Goal: Book appointment/travel/reservation

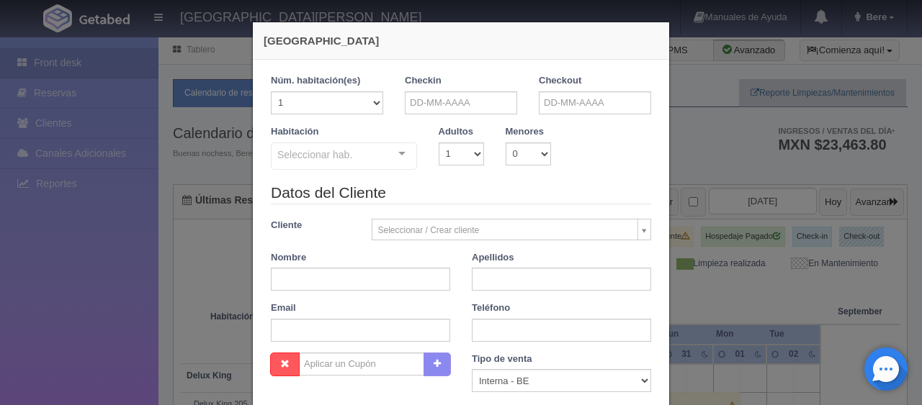
click at [462, 104] on form "1 Núm. habitación(es) 1 2 3 4 5 6 7 8 9 10 11 12 13 14 15 16 17 18 19 20 Checki…" at bounding box center [461, 318] width 380 height 488
checkbox input "false"
click at [454, 102] on input "text" at bounding box center [461, 102] width 112 height 23
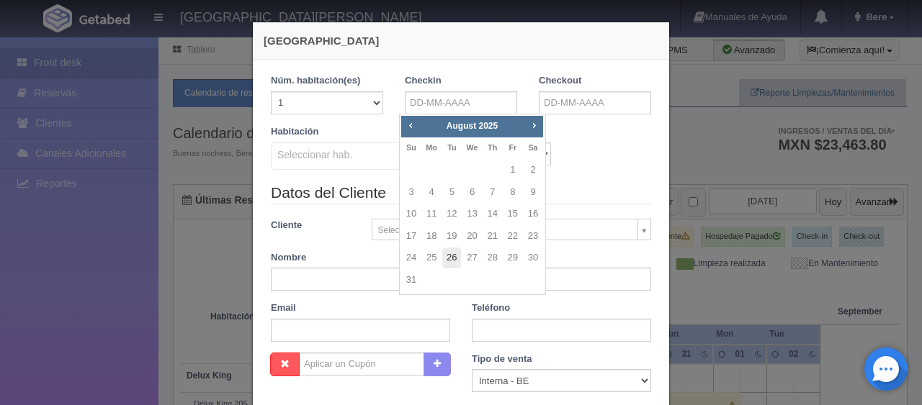
click at [455, 256] on link "26" at bounding box center [451, 258] width 19 height 21
type input "[DATE]"
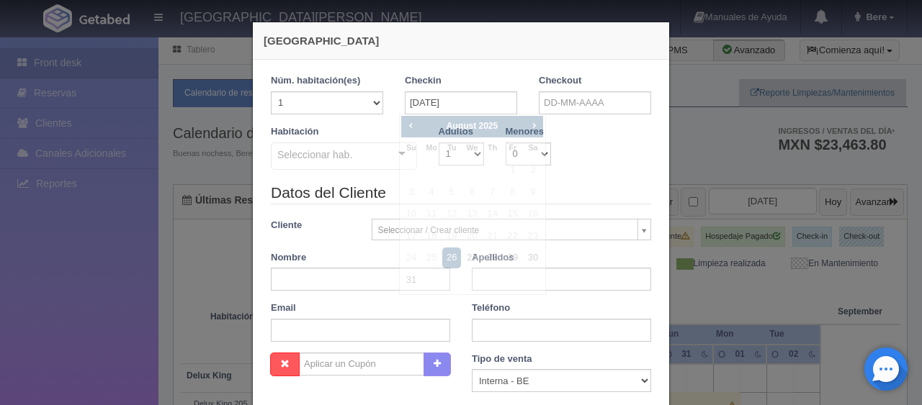
checkbox input "false"
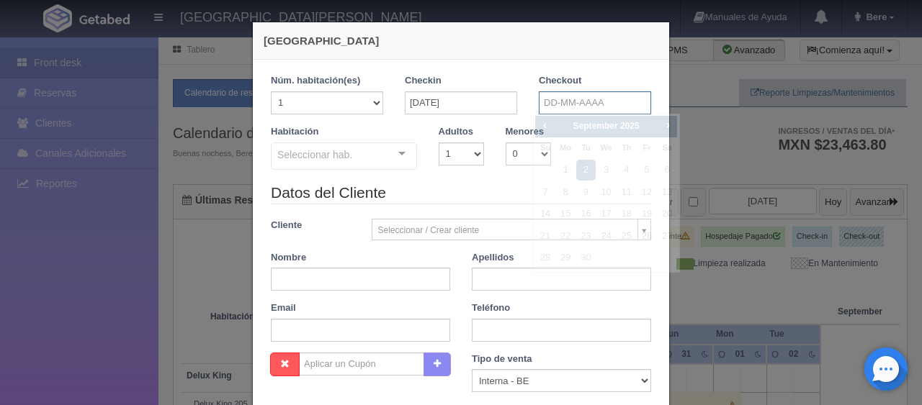
click at [572, 98] on input "text" at bounding box center [595, 102] width 112 height 23
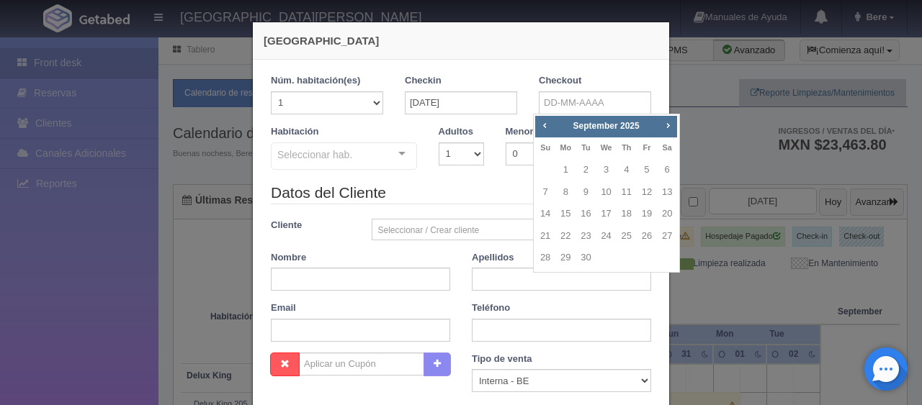
click at [677, 242] on div "Prev Next [DATE] Su Mo Tu We Th Fr Sa 1 2 3 4 5 6 7 8 9 10 11 12 13 14 15 16 17…" at bounding box center [606, 194] width 147 height 160
click at [674, 235] on link "27" at bounding box center [666, 236] width 19 height 21
type input "[DATE]"
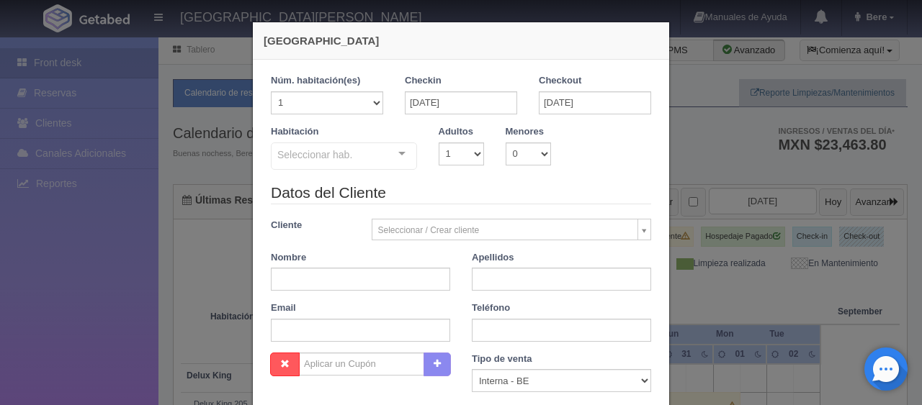
checkbox input "false"
click at [316, 268] on input "text" at bounding box center [360, 279] width 179 height 23
paste input "[PERSON_NAME] [PERSON_NAME]"
type input "[PERSON_NAME] [PERSON_NAME]"
click at [487, 280] on input "text" at bounding box center [561, 279] width 179 height 23
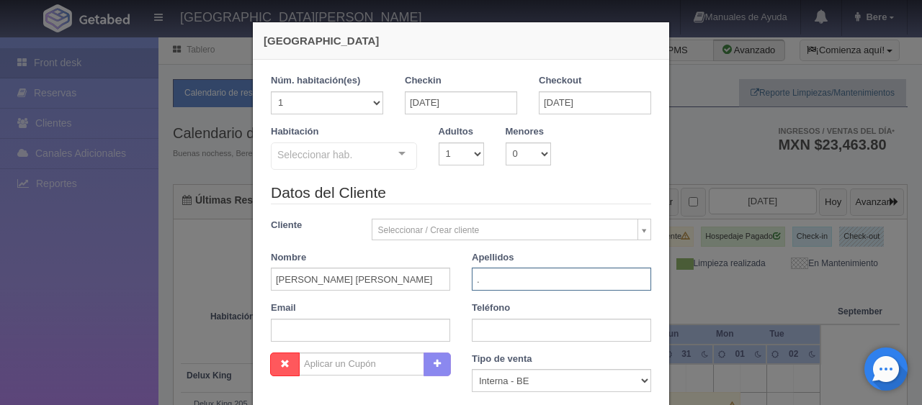
type input "."
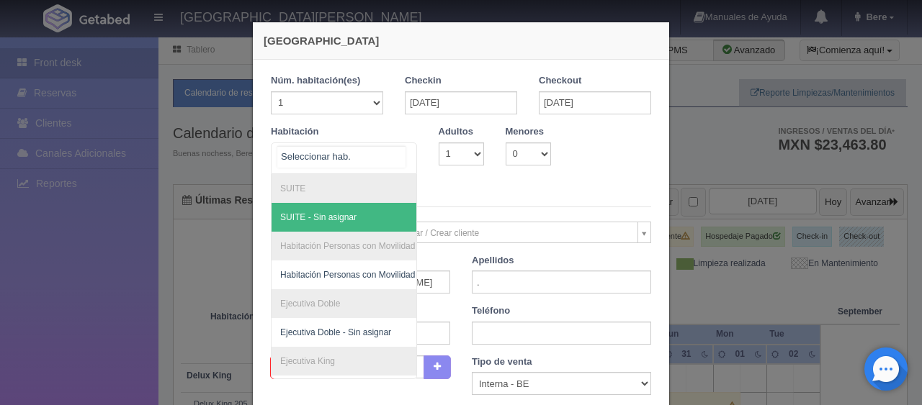
click at [365, 157] on div at bounding box center [344, 159] width 146 height 32
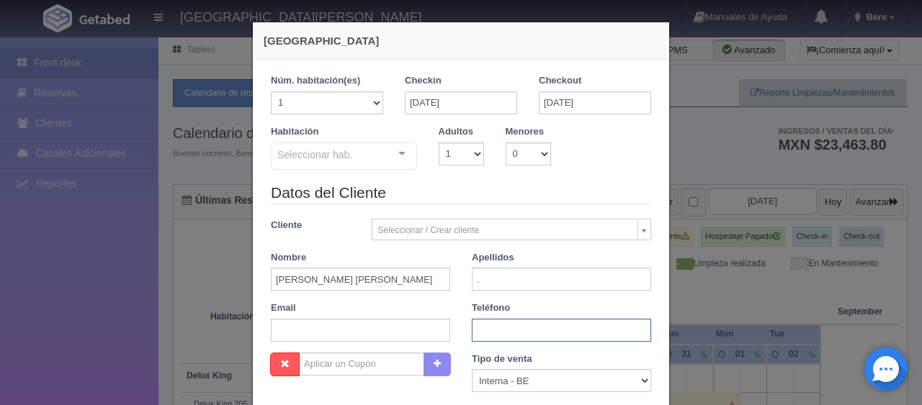
click at [495, 331] on input "text" at bounding box center [561, 330] width 179 height 23
paste input "52 55 2888 0770"
type input "52 55 2888 0770"
click at [317, 333] on input "text" at bounding box center [360, 330] width 179 height 23
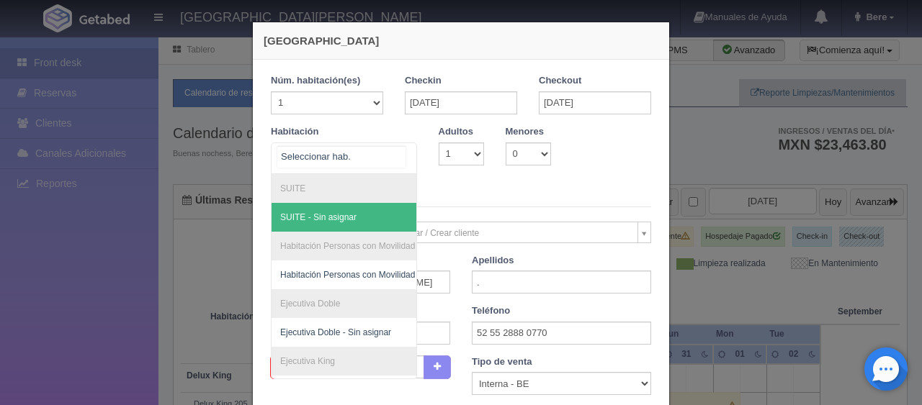
click at [377, 163] on div at bounding box center [344, 159] width 146 height 32
click at [477, 192] on legend "Datos del Cliente" at bounding box center [461, 196] width 380 height 22
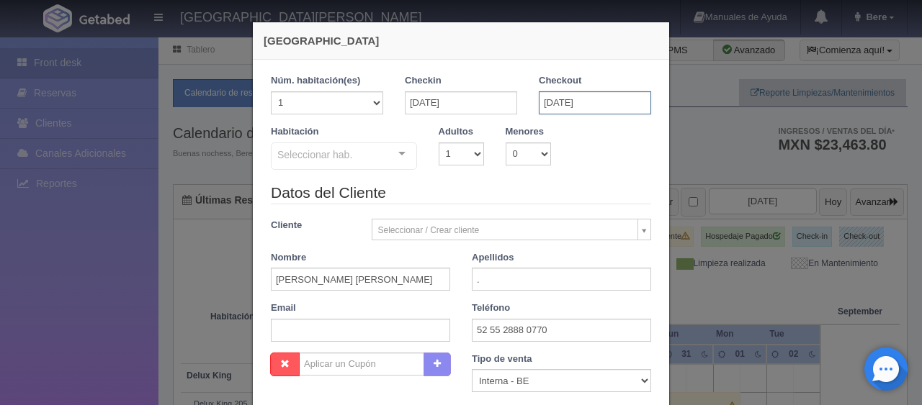
click at [541, 99] on input "[DATE]" at bounding box center [595, 102] width 112 height 23
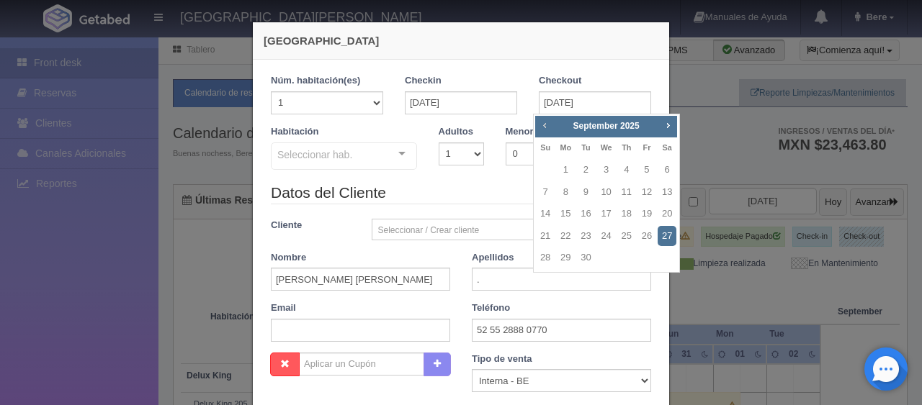
click at [542, 128] on span "Prev" at bounding box center [545, 126] width 12 height 12
click at [607, 258] on link "27" at bounding box center [606, 258] width 19 height 21
type input "[DATE]"
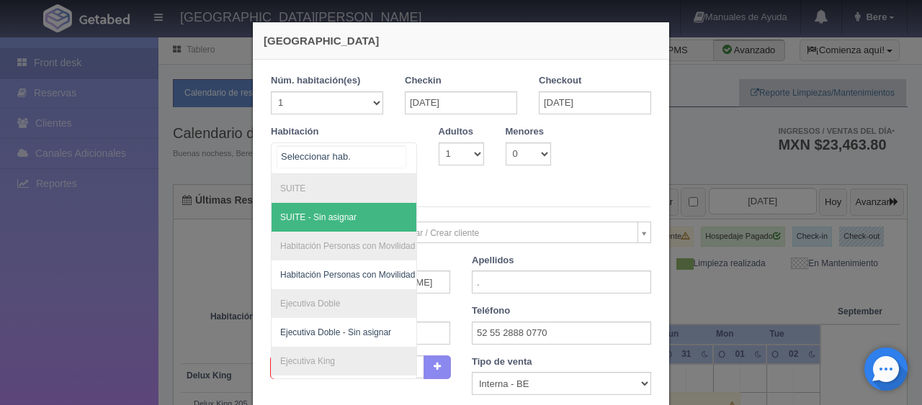
click at [365, 161] on div at bounding box center [344, 159] width 146 height 32
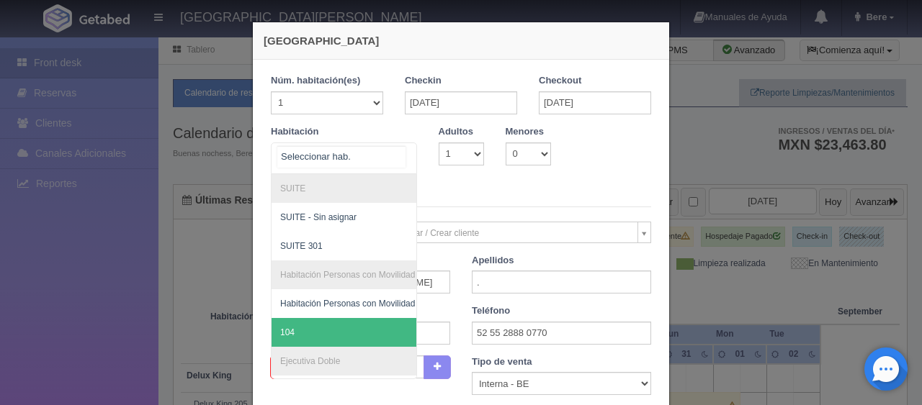
click at [337, 328] on span "104" at bounding box center [392, 332] width 242 height 29
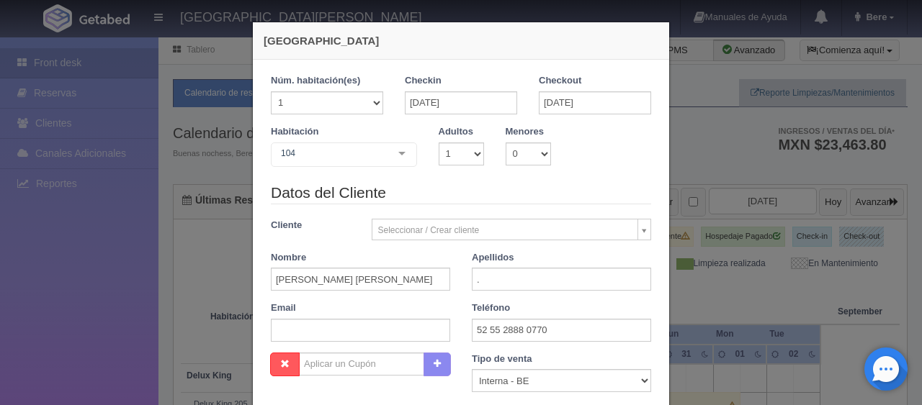
checkbox input "false"
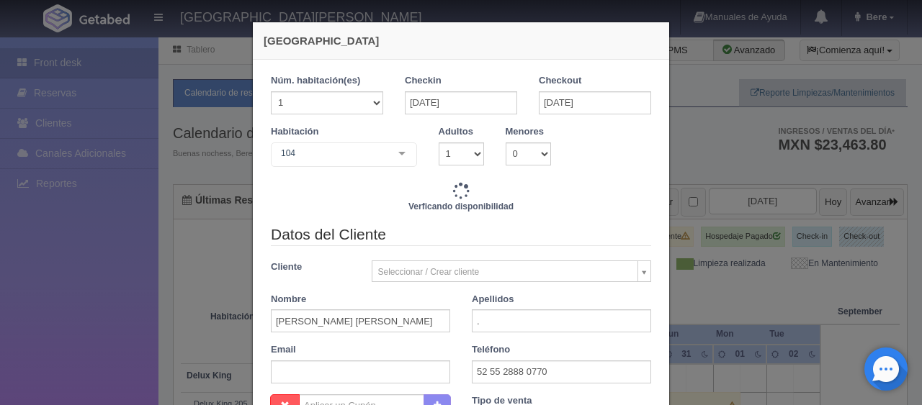
type input "1299.00"
checkbox input "false"
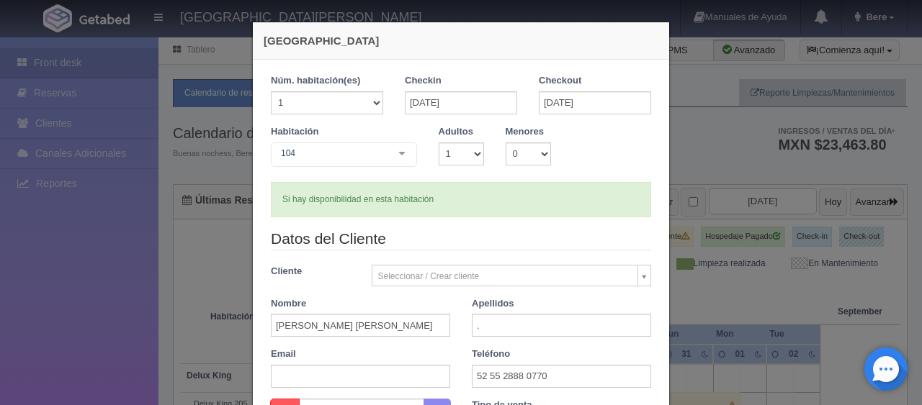
scroll to position [216, 0]
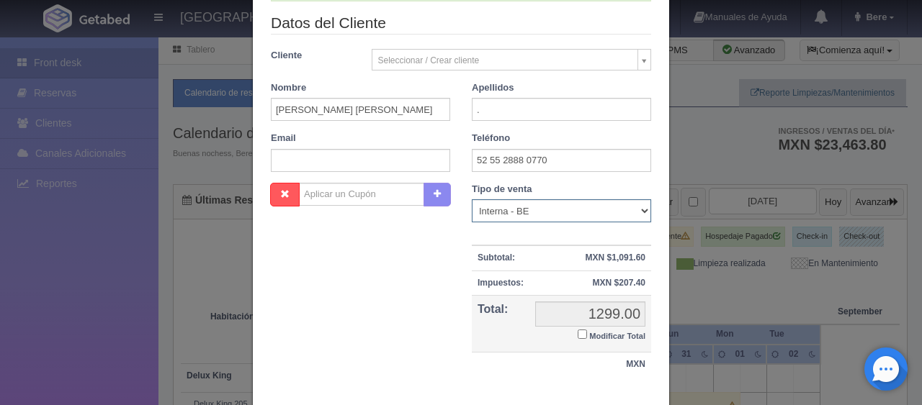
click at [504, 212] on select "Correo Electronico Interna - BE Llamada OTA Externa Otro WALK IN" at bounding box center [561, 210] width 179 height 23
select select "extota"
click at [472, 199] on select "Correo Electronico Interna - BE Llamada OTA Externa Otro WALK IN" at bounding box center [561, 210] width 179 height 23
click at [589, 336] on small "Modificar Total" at bounding box center [617, 336] width 56 height 9
click at [587, 336] on input "Modificar Total" at bounding box center [582, 334] width 9 height 9
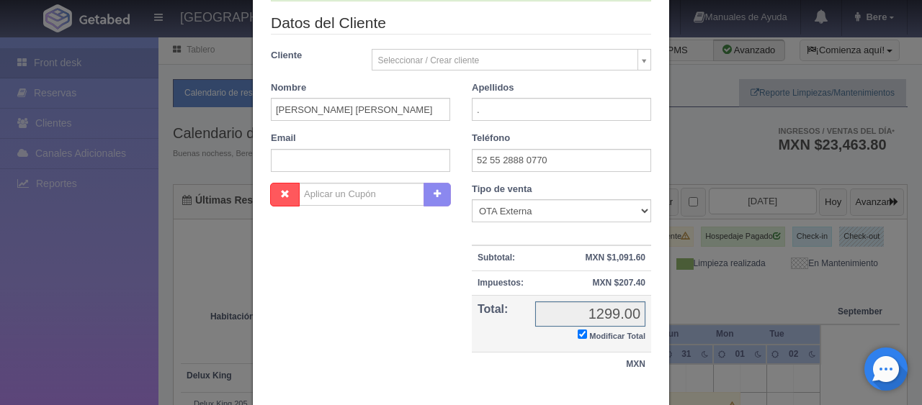
checkbox input "true"
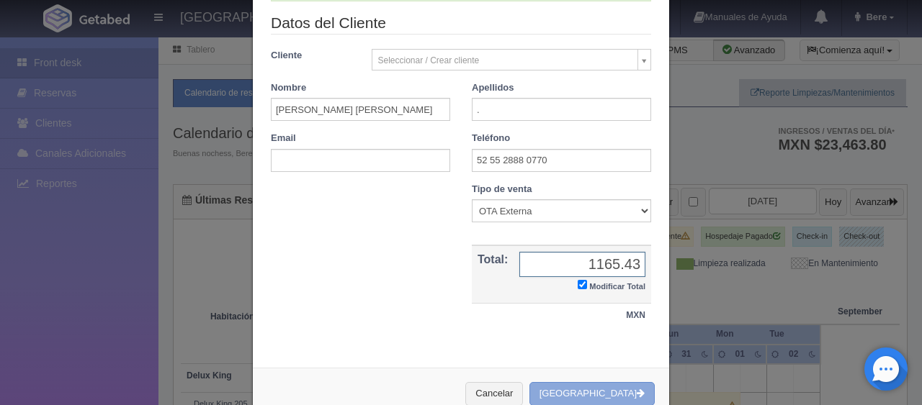
type input "1165.43"
click at [594, 389] on button "[GEOGRAPHIC_DATA]" at bounding box center [591, 394] width 125 height 24
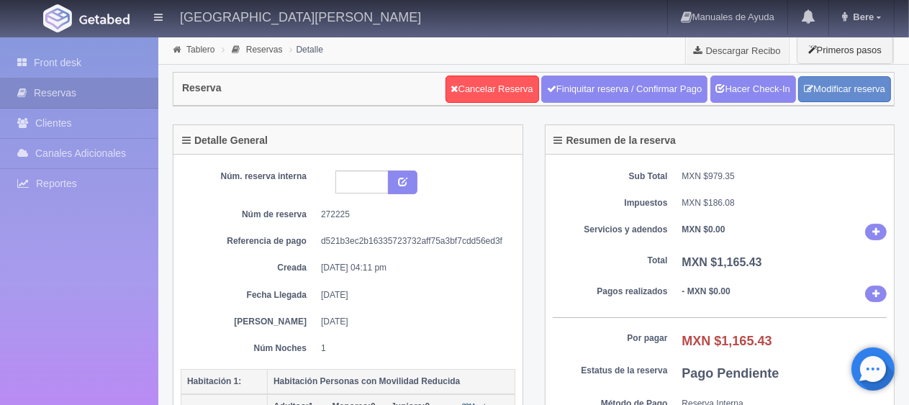
scroll to position [360, 0]
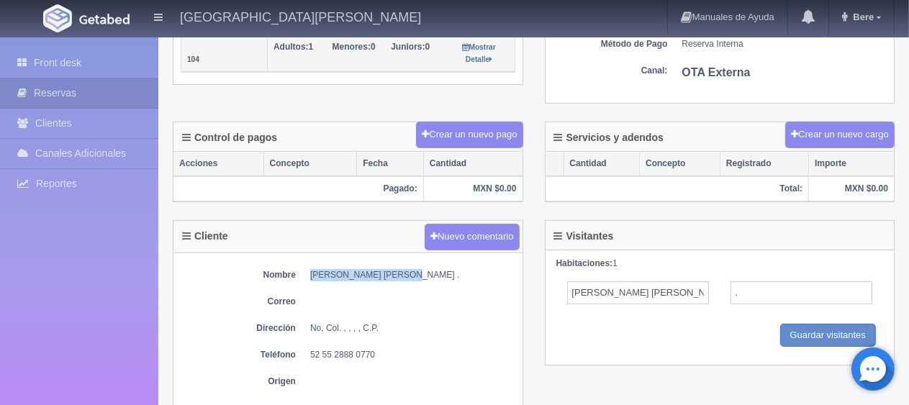
drag, startPoint x: 397, startPoint y: 272, endPoint x: 309, endPoint y: 276, distance: 87.9
click at [309, 276] on dl "Nombre [PERSON_NAME] [PERSON_NAME] ." at bounding box center [348, 275] width 335 height 12
copy dd "[PERSON_NAME] [PERSON_NAME]"
